Goal: Navigation & Orientation: Find specific page/section

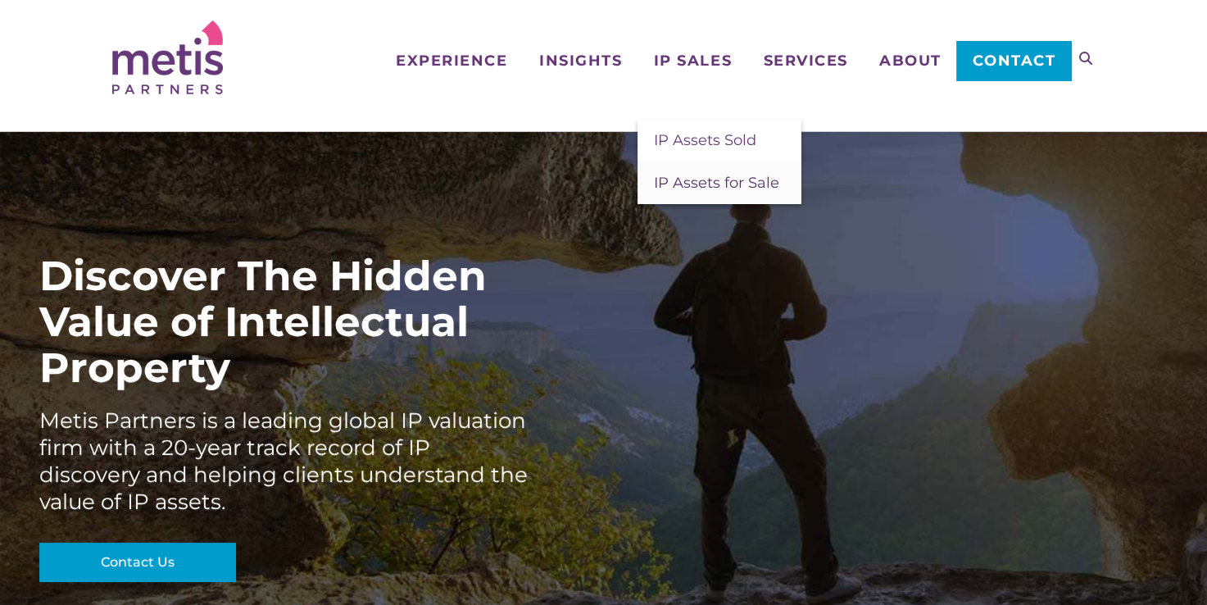
click at [704, 185] on span "IP Assets for Sale" at bounding box center [716, 183] width 125 height 18
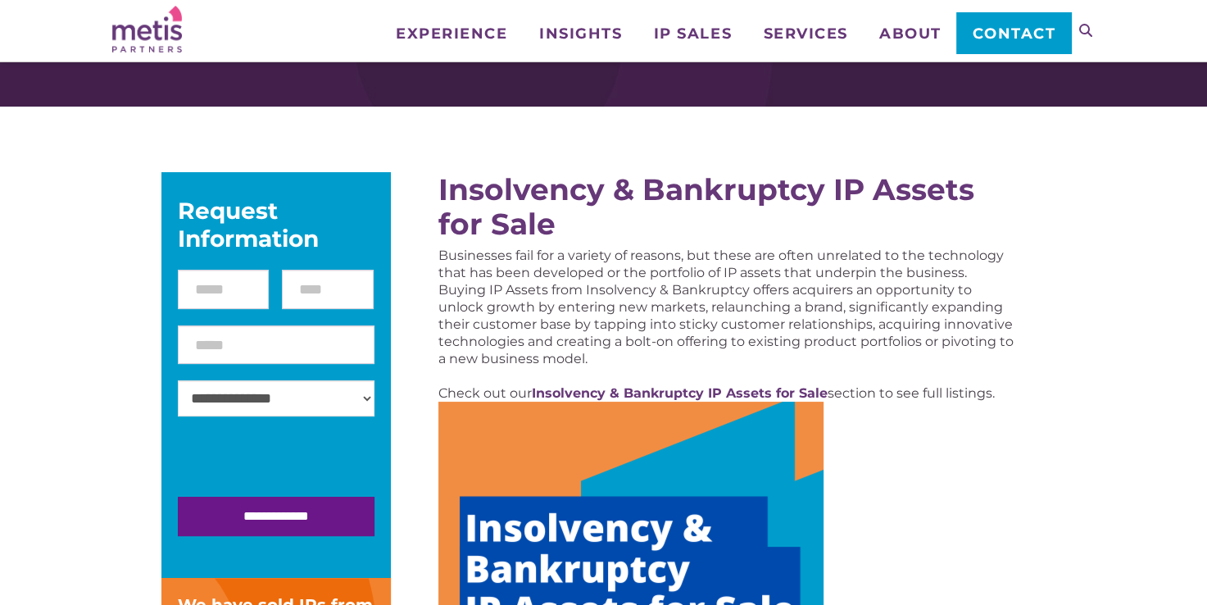
scroll to position [97, 0]
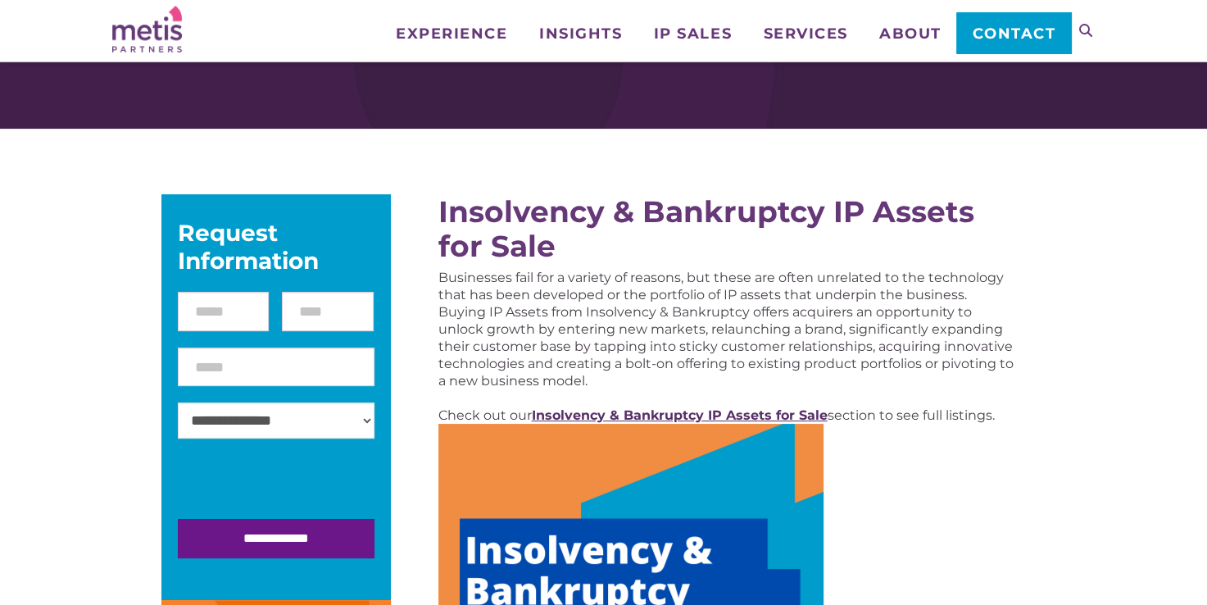
click at [793, 416] on strong "Insolvency & Bankruptcy IP Assets for Sale" at bounding box center [680, 415] width 296 height 16
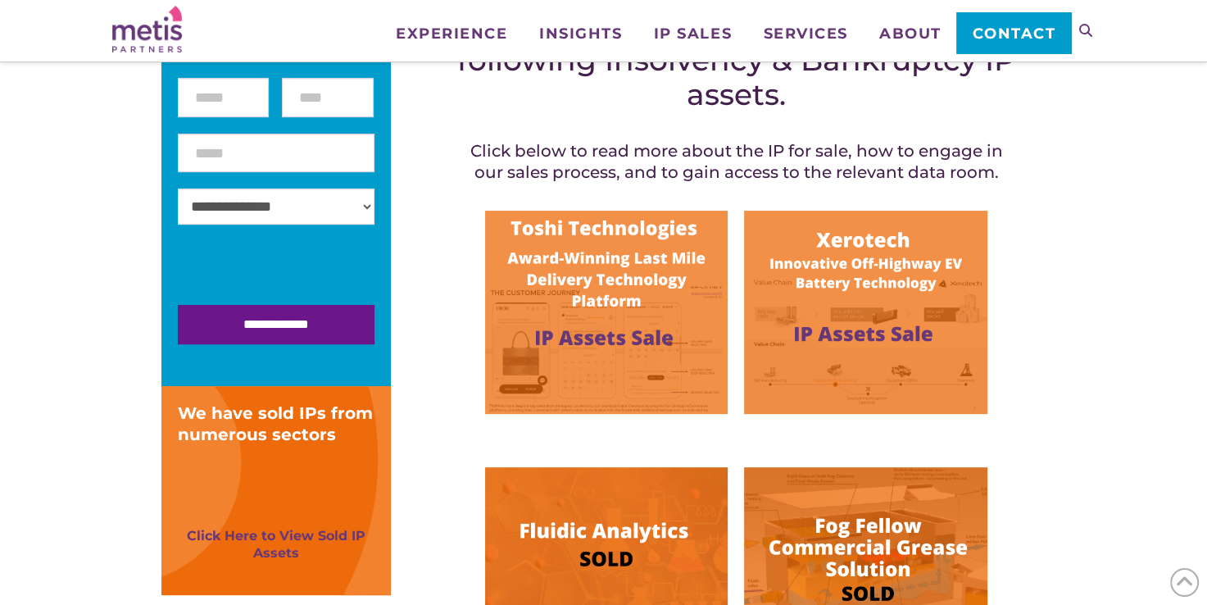
scroll to position [373, 0]
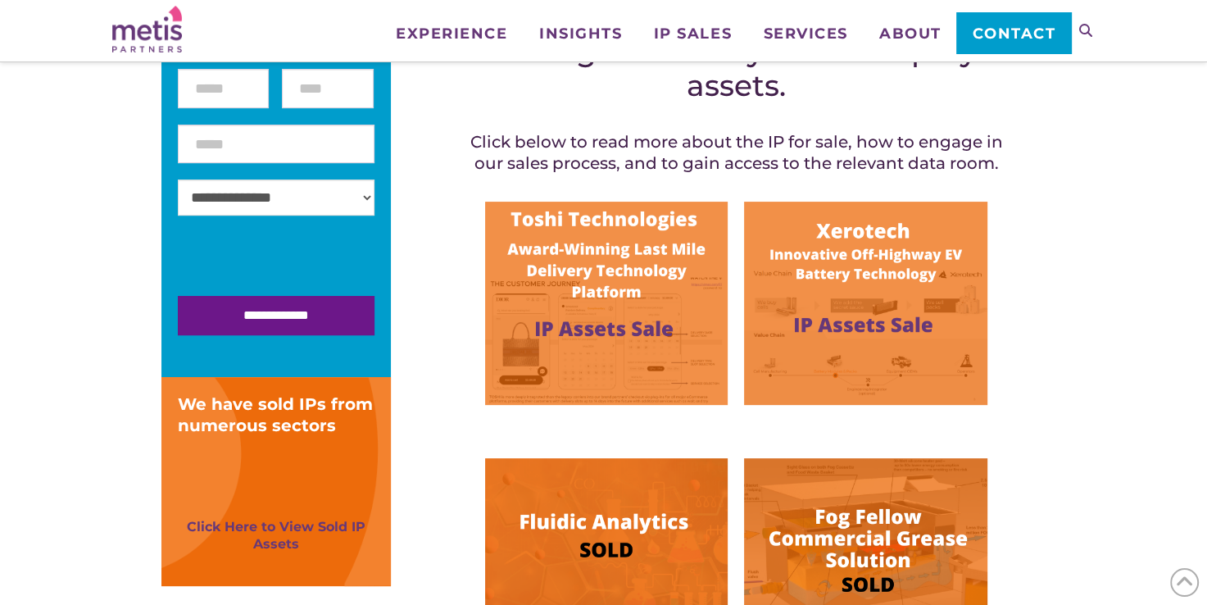
click at [629, 266] on img at bounding box center [606, 303] width 243 height 203
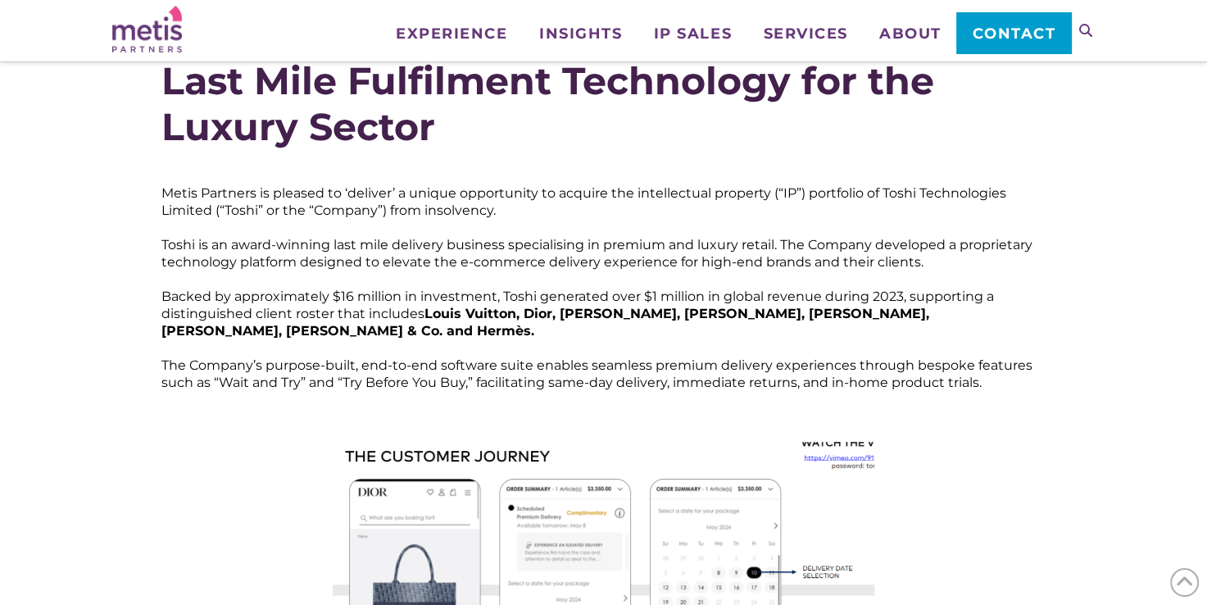
scroll to position [451, 0]
